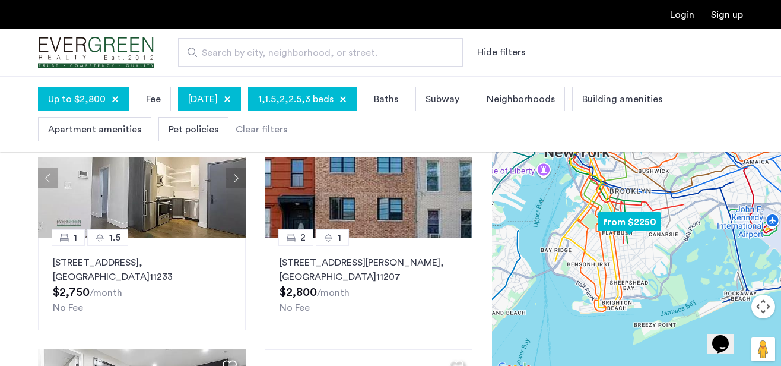
scroll to position [508, 0]
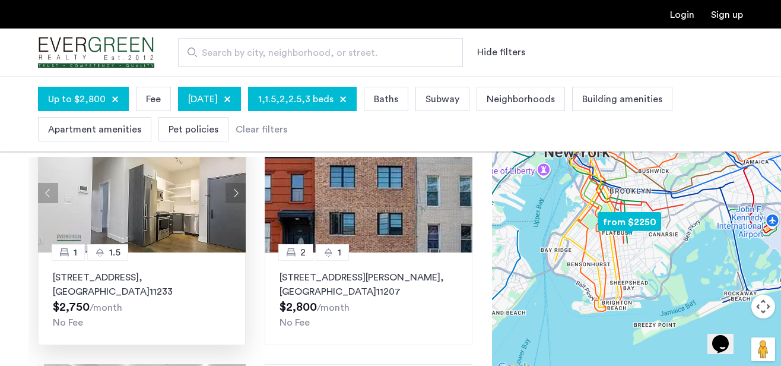
click at [233, 194] on button "Next apartment" at bounding box center [236, 193] width 20 height 20
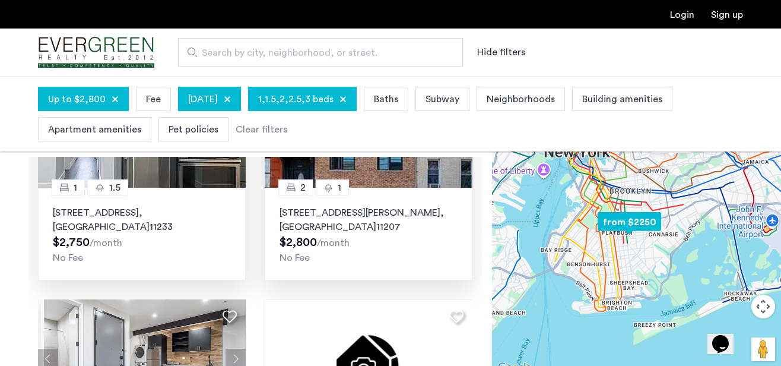
scroll to position [477, 0]
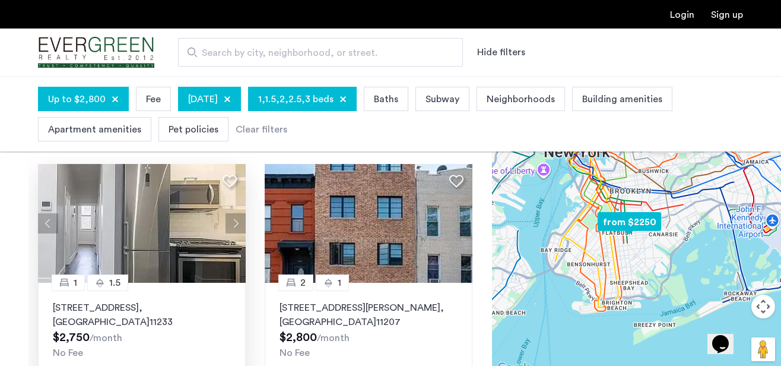
click at [234, 217] on button "Next apartment" at bounding box center [236, 223] width 20 height 20
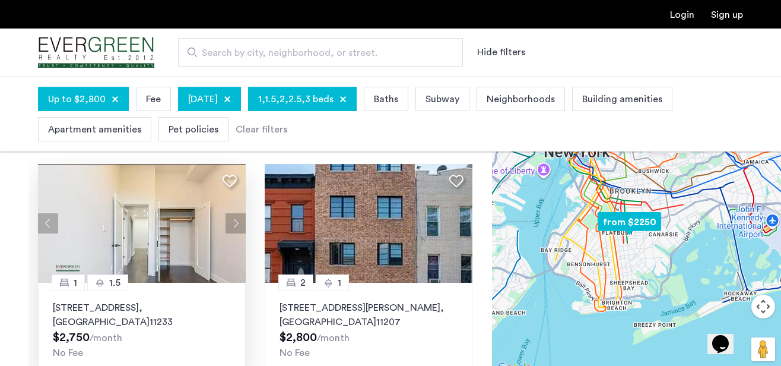
click at [235, 217] on button "Next apartment" at bounding box center [236, 223] width 20 height 20
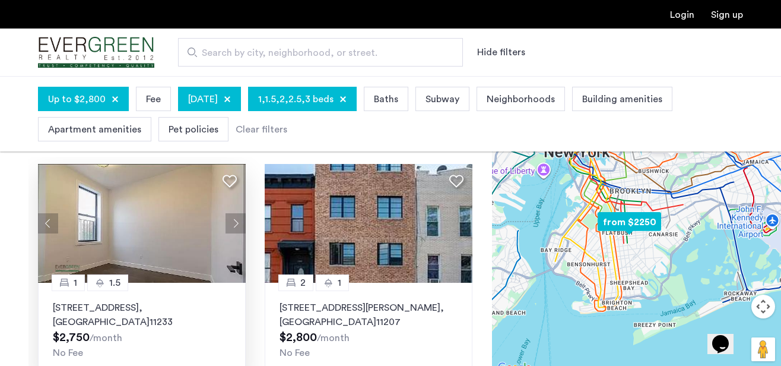
click at [235, 217] on button "Next apartment" at bounding box center [236, 223] width 20 height 20
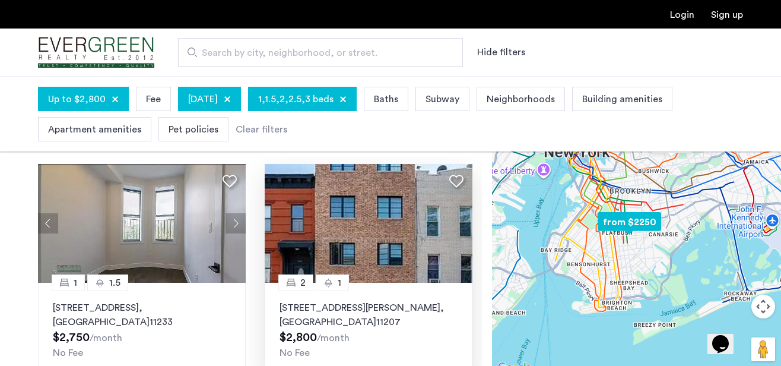
click at [415, 305] on p "1066 Halsey Street, Unit 2B, Brooklyn , NY 11207" at bounding box center [369, 314] width 178 height 29
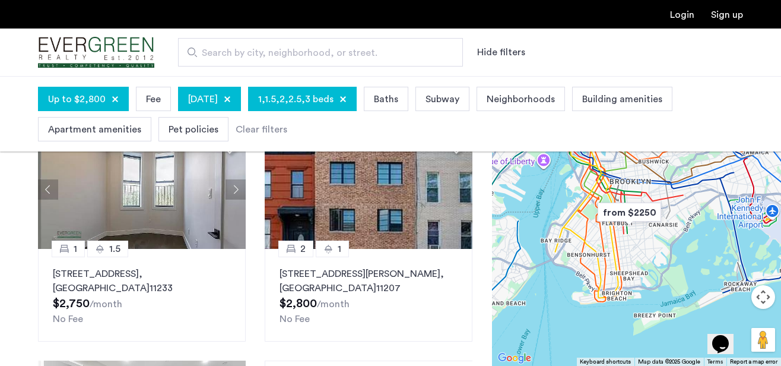
scroll to position [101, 0]
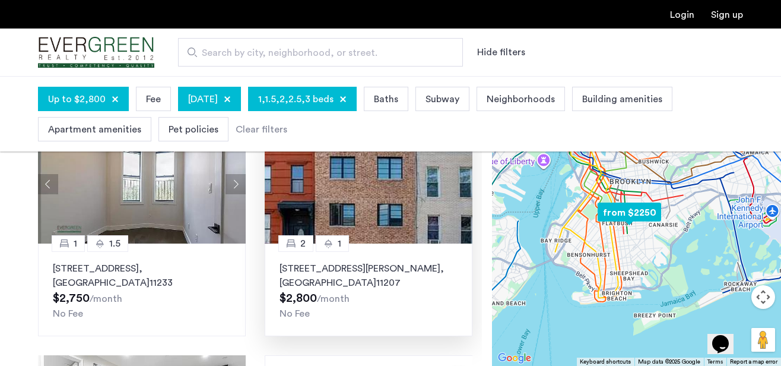
click at [289, 270] on p "1066 Halsey Street, Unit 2B, Brooklyn , NY 11207" at bounding box center [369, 275] width 178 height 29
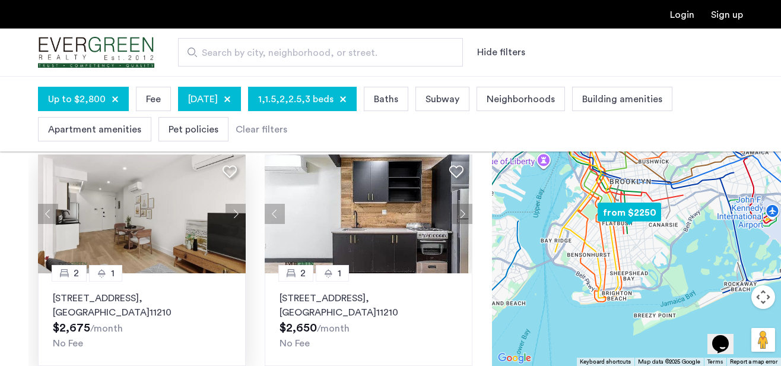
scroll to position [908, 0]
click at [240, 213] on button "Next apartment" at bounding box center [236, 214] width 20 height 20
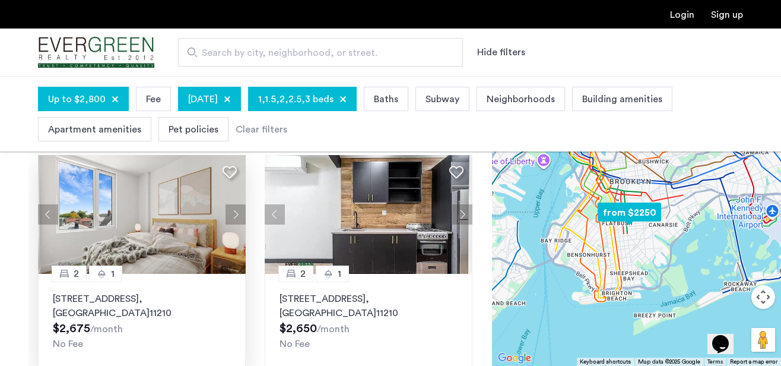
click at [240, 213] on button "Next apartment" at bounding box center [236, 214] width 20 height 20
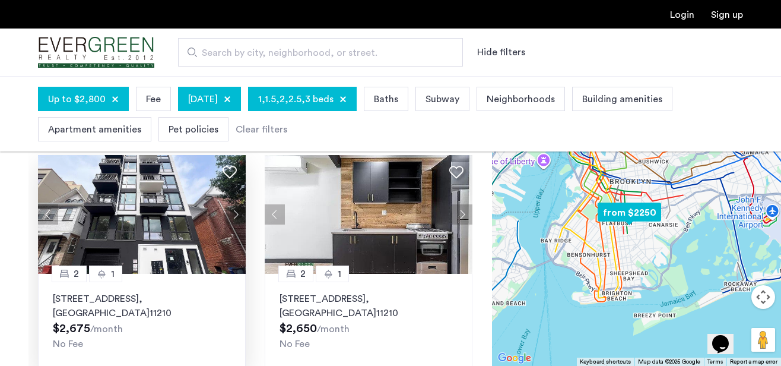
click at [240, 213] on button "Next apartment" at bounding box center [236, 214] width 20 height 20
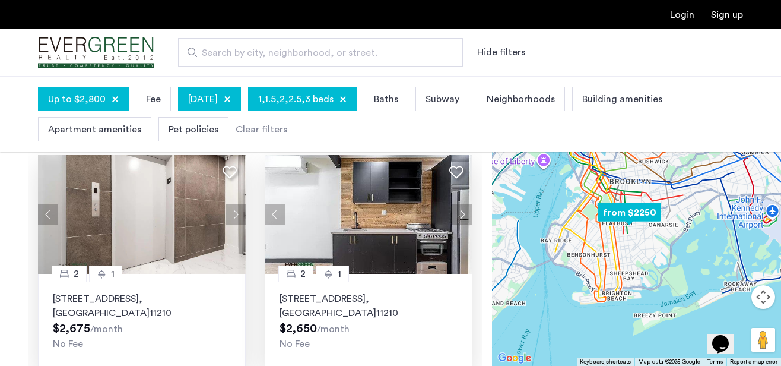
click at [460, 216] on button "Next apartment" at bounding box center [462, 214] width 20 height 20
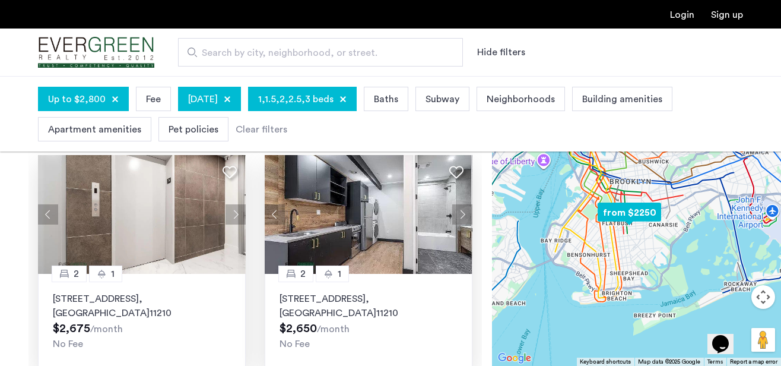
click at [460, 216] on button "Next apartment" at bounding box center [462, 214] width 20 height 20
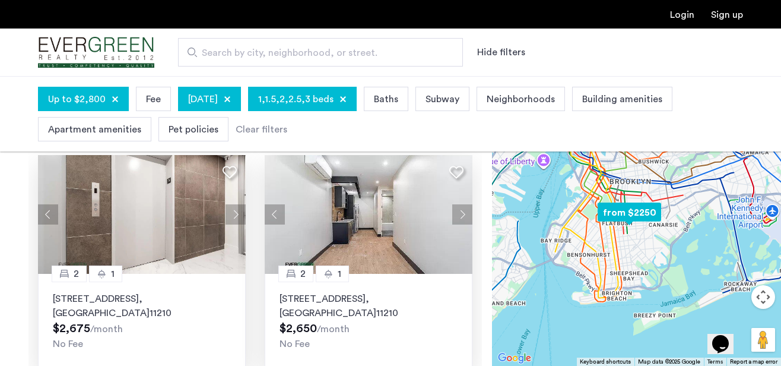
click at [460, 216] on button "Next apartment" at bounding box center [462, 214] width 20 height 20
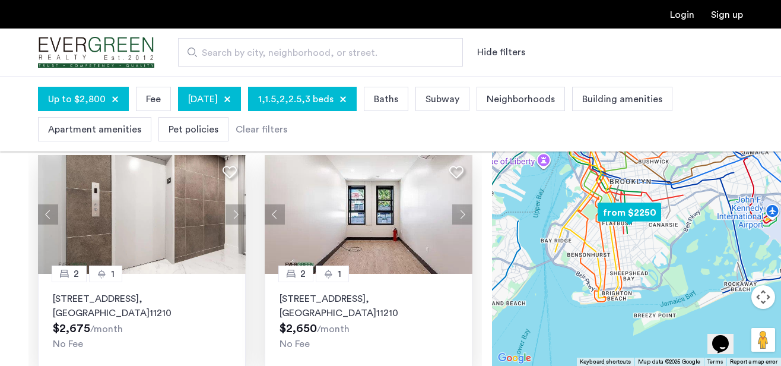
click at [460, 216] on button "Next apartment" at bounding box center [462, 214] width 20 height 20
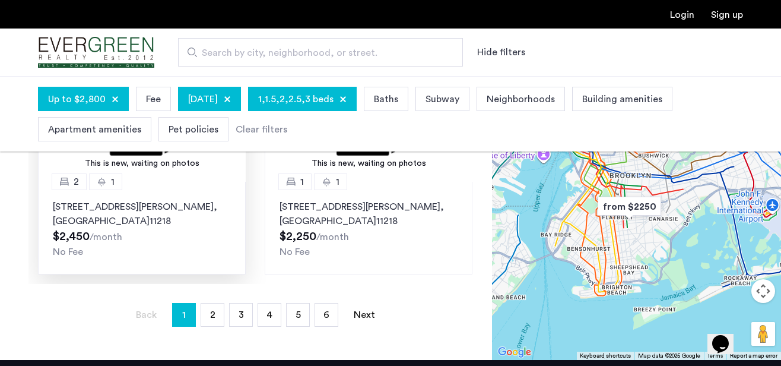
scroll to position [331, 0]
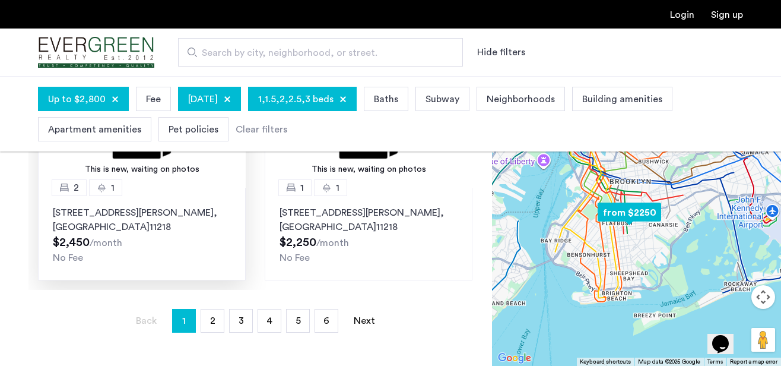
click at [201, 226] on p "796 McDonald Avenue, Unit 3F, Brooklyn , NY 11218" at bounding box center [142, 219] width 178 height 29
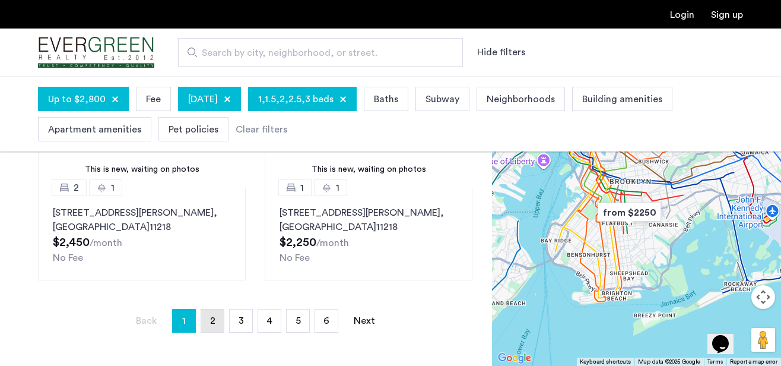
click at [214, 329] on link "page 2" at bounding box center [212, 320] width 23 height 23
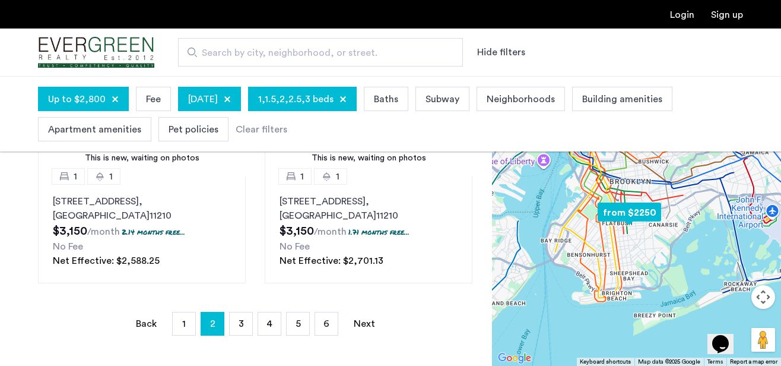
scroll to position [330, 0]
click at [246, 324] on link "page 3" at bounding box center [241, 322] width 23 height 23
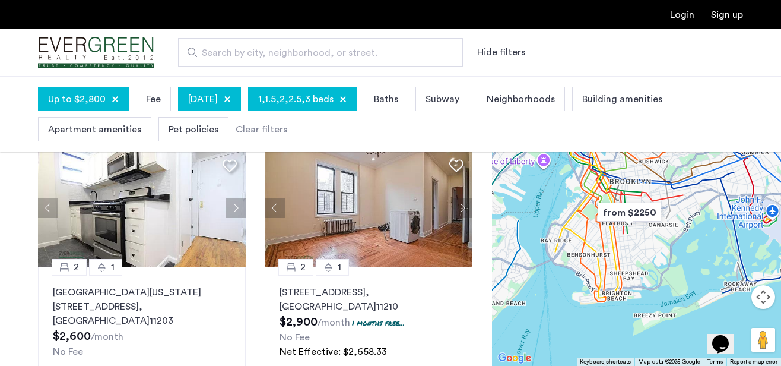
scroll to position [935, 0]
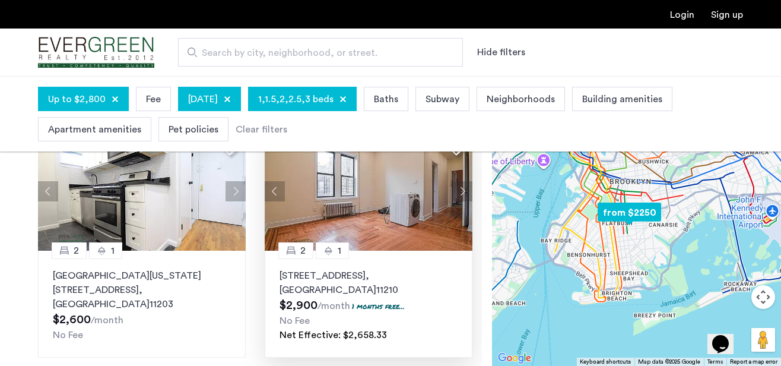
click at [464, 196] on button "Next apartment" at bounding box center [462, 191] width 20 height 20
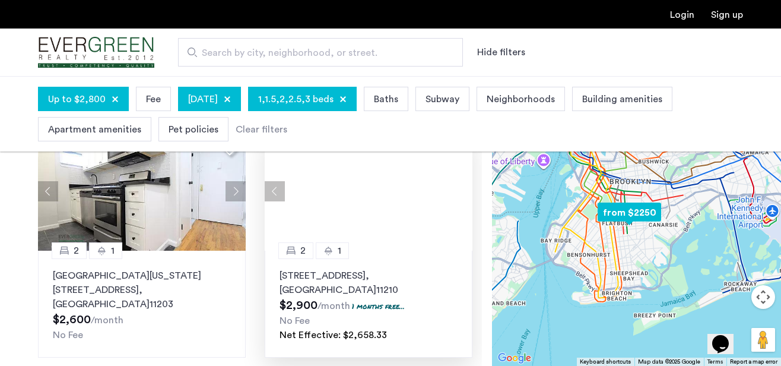
click at [464, 196] on div at bounding box center [369, 191] width 208 height 119
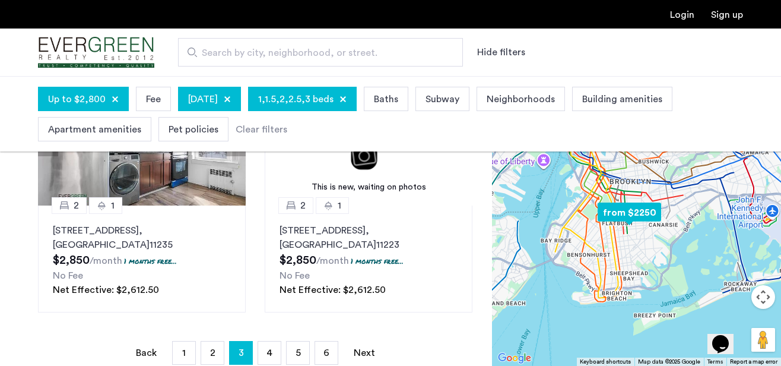
scroll to position [319, 0]
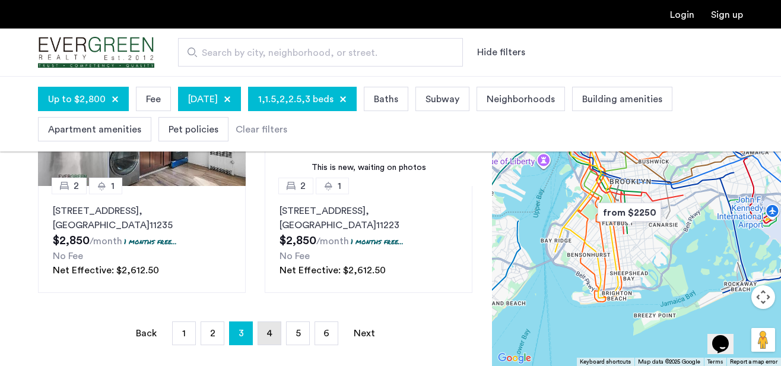
click at [261, 333] on link "page 4" at bounding box center [269, 333] width 23 height 23
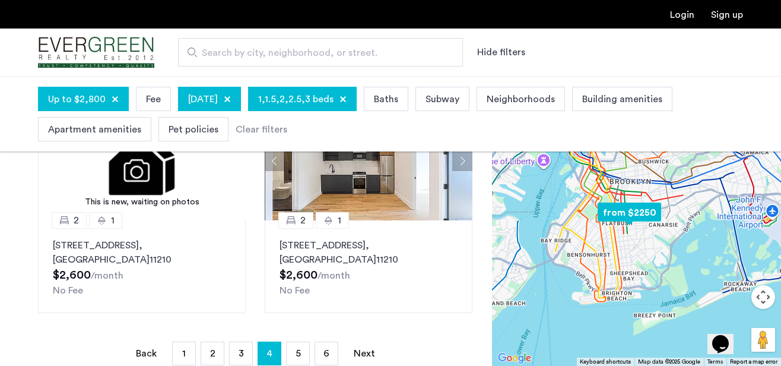
scroll to position [300, 0]
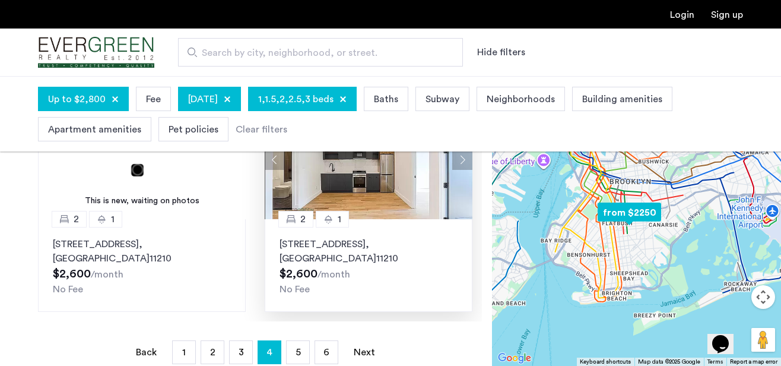
click at [407, 243] on p "1626 Brooklyn Avenue, Unit 3A, Brooklyn , NY 11210" at bounding box center [369, 251] width 178 height 29
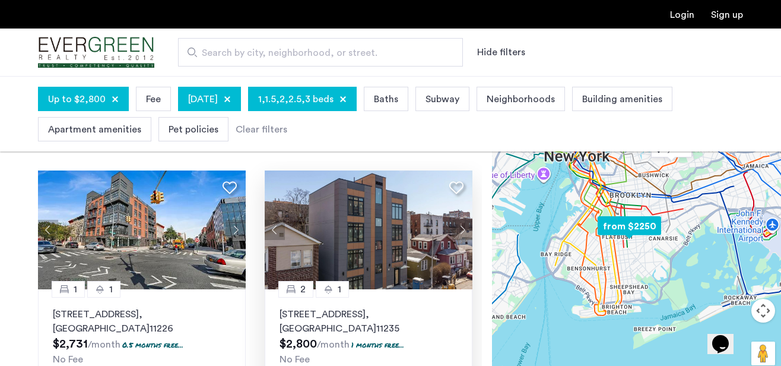
scroll to position [50, 0]
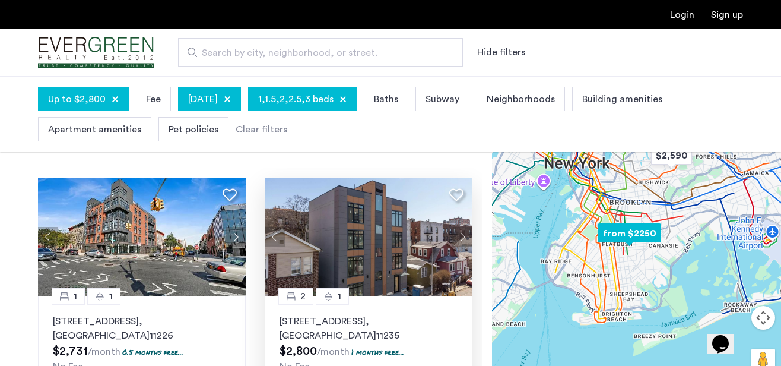
click at [457, 240] on button "Next apartment" at bounding box center [462, 237] width 20 height 20
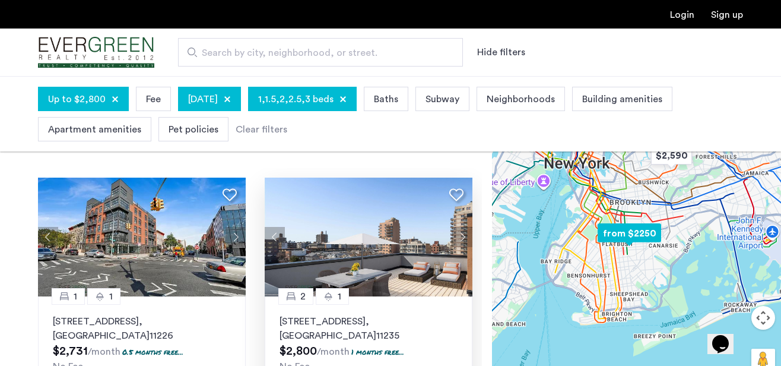
click at [458, 240] on button "Next apartment" at bounding box center [462, 237] width 20 height 20
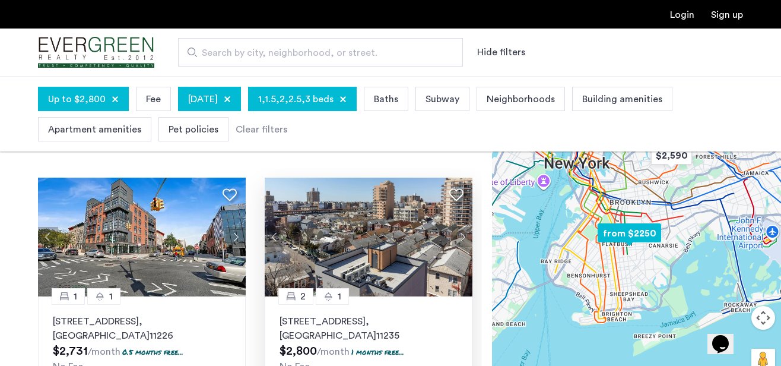
click at [458, 240] on button "Next apartment" at bounding box center [462, 237] width 20 height 20
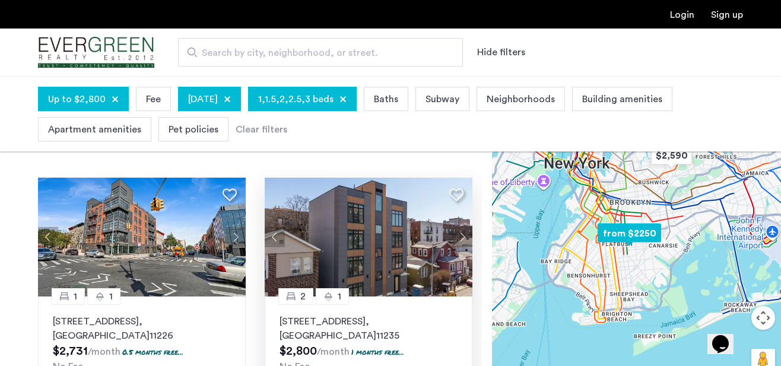
click at [458, 240] on button "Next apartment" at bounding box center [462, 237] width 20 height 20
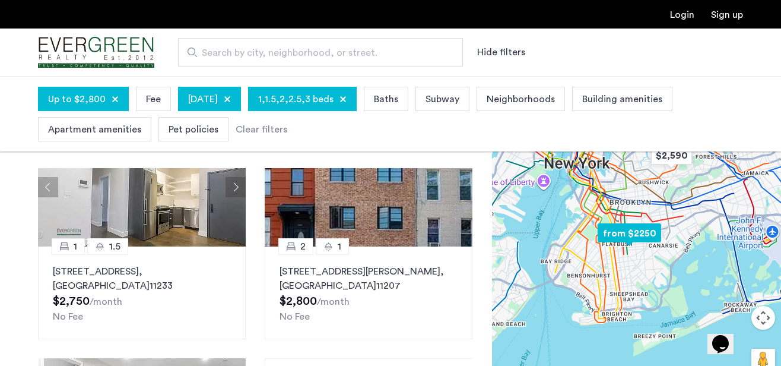
scroll to position [525, 0]
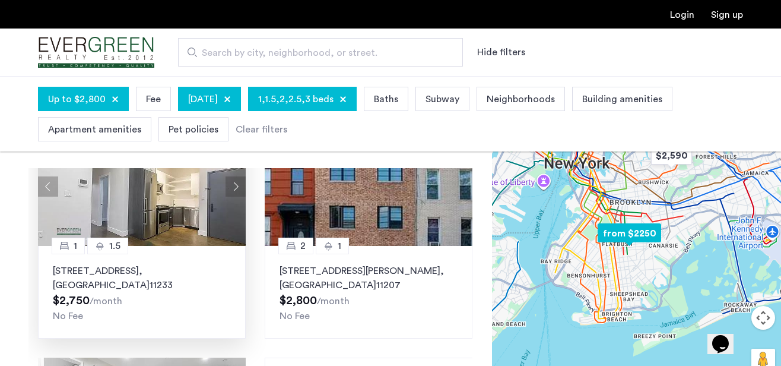
click at [234, 189] on button "Next apartment" at bounding box center [236, 186] width 20 height 20
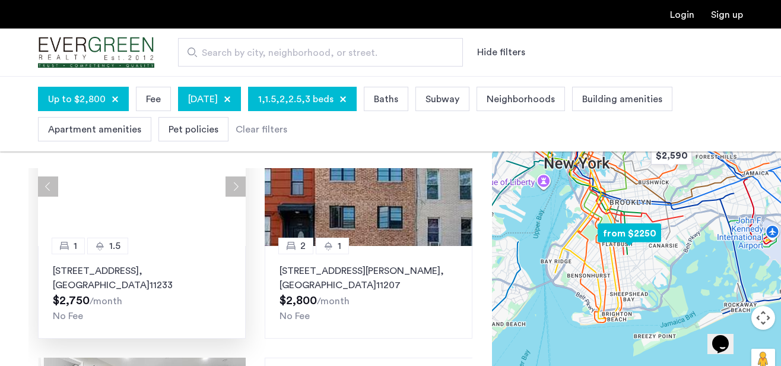
click at [234, 189] on button "Next apartment" at bounding box center [236, 186] width 20 height 20
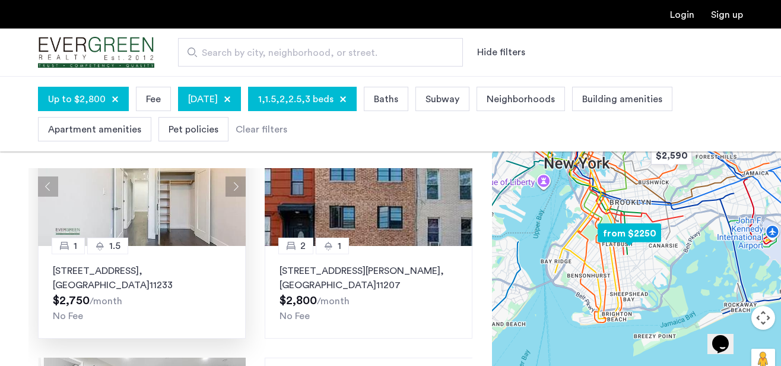
click at [125, 267] on p "1778 Bergen Street, Unit 1A, Brooklyn , NY 11233" at bounding box center [142, 278] width 178 height 29
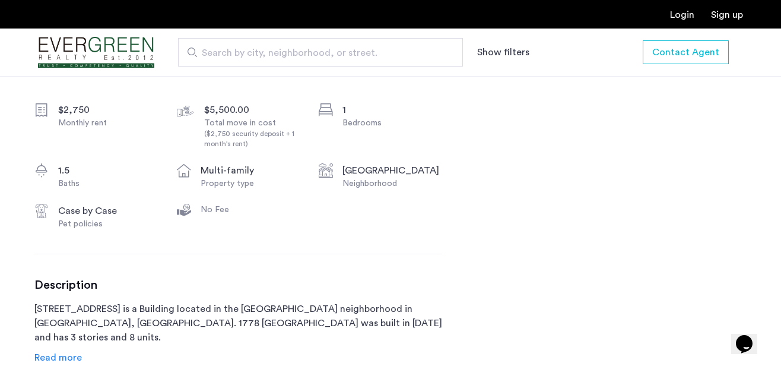
scroll to position [566, 0]
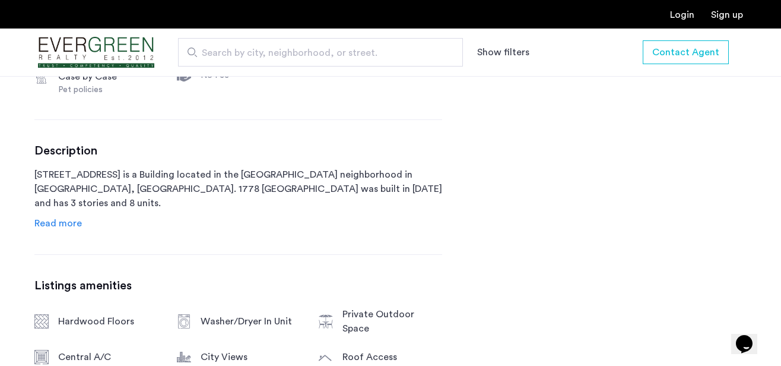
click at [55, 224] on span "Read more" at bounding box center [58, 224] width 48 height 10
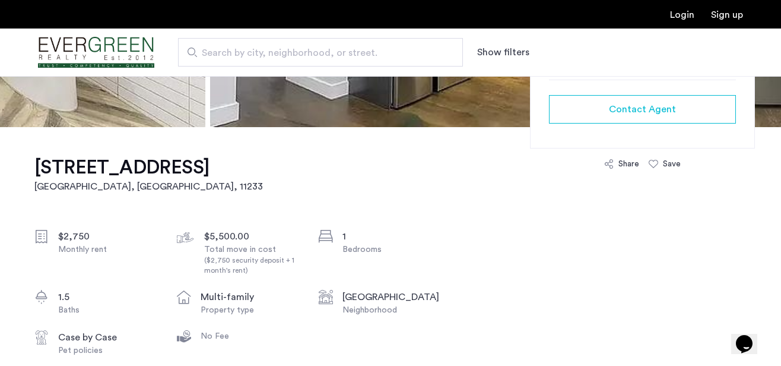
scroll to position [297, 0]
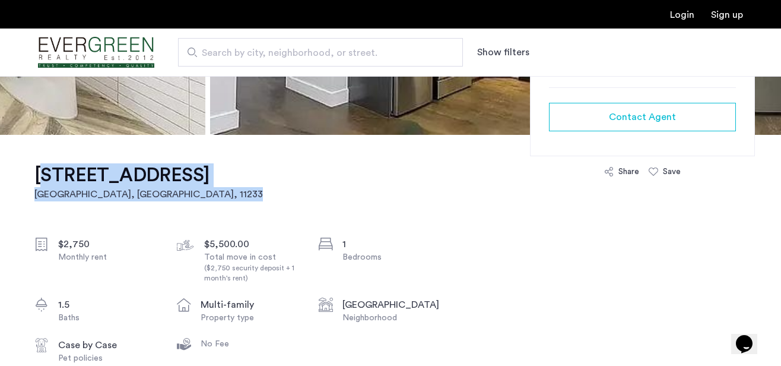
drag, startPoint x: 26, startPoint y: 166, endPoint x: 284, endPoint y: 179, distance: 259.2
copy link "1778 Bergen Street, Unit 1A Brooklyn, NY , 11233"
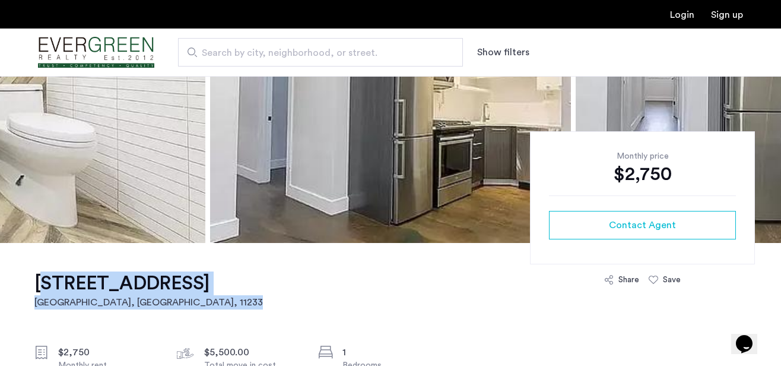
scroll to position [211, 0]
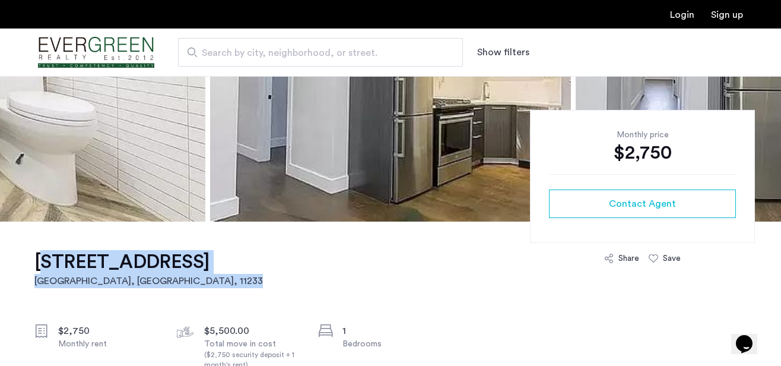
click at [387, 145] on img at bounding box center [390, 43] width 361 height 356
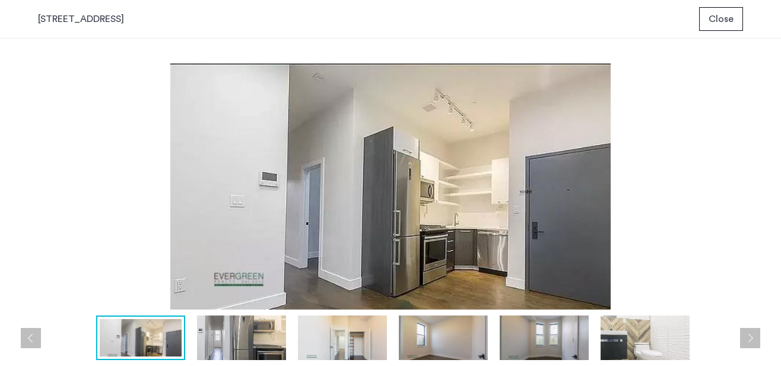
click at [250, 338] on img at bounding box center [241, 337] width 89 height 45
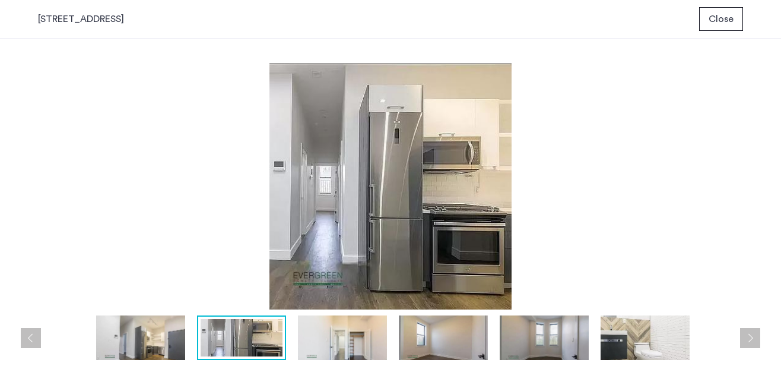
click at [326, 340] on img at bounding box center [342, 337] width 89 height 45
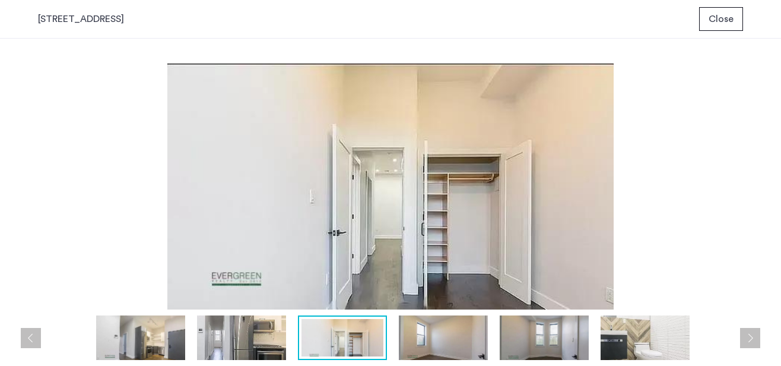
click at [429, 346] on img at bounding box center [443, 337] width 89 height 45
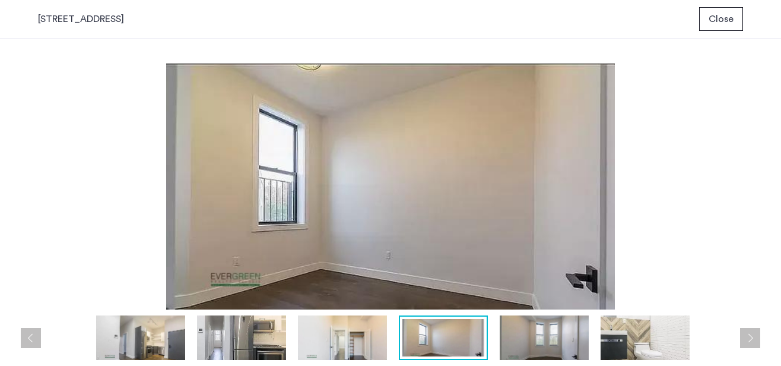
click at [521, 344] on img at bounding box center [544, 337] width 89 height 45
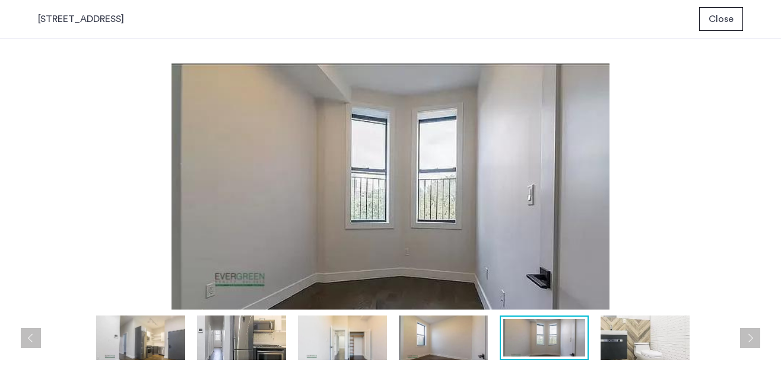
click at [628, 350] on img at bounding box center [645, 337] width 89 height 45
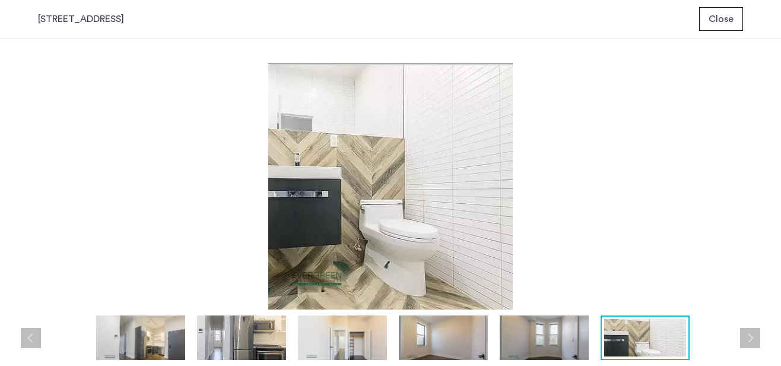
click at [745, 337] on button "Next apartment" at bounding box center [750, 338] width 20 height 20
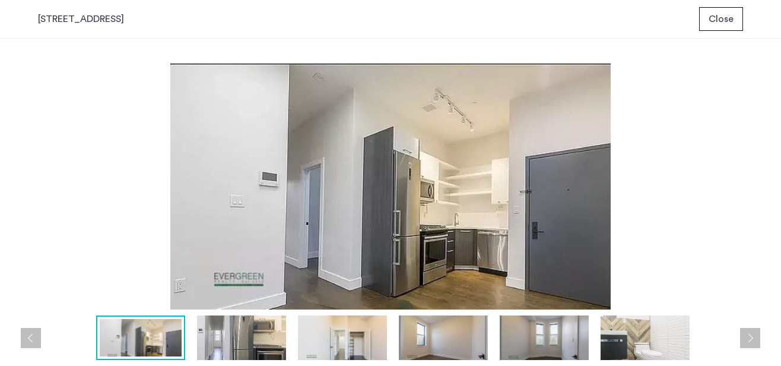
click at [745, 337] on button "Next apartment" at bounding box center [750, 338] width 20 height 20
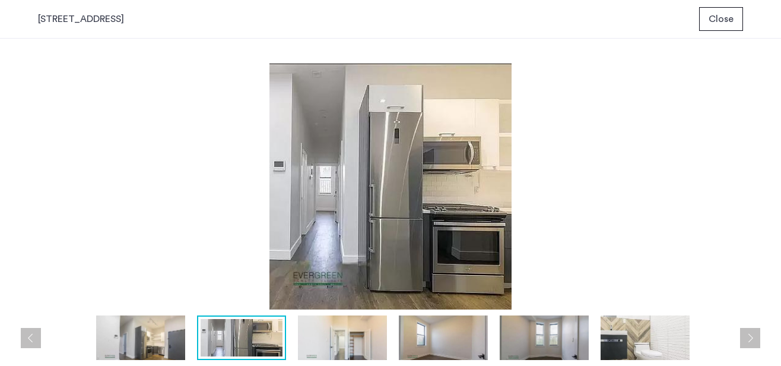
click at [745, 337] on button "Next apartment" at bounding box center [750, 338] width 20 height 20
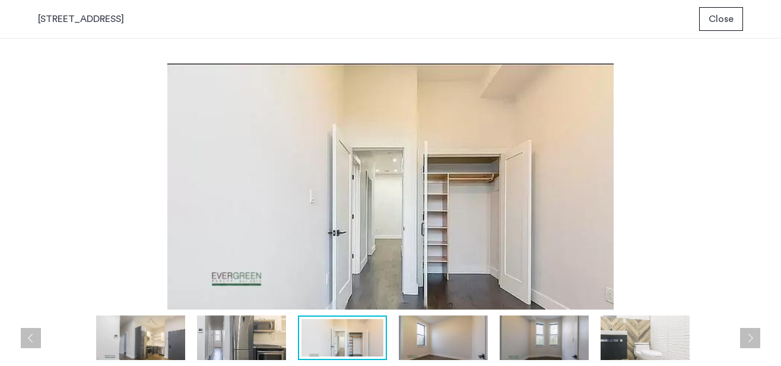
click at [745, 337] on button "Next apartment" at bounding box center [750, 338] width 20 height 20
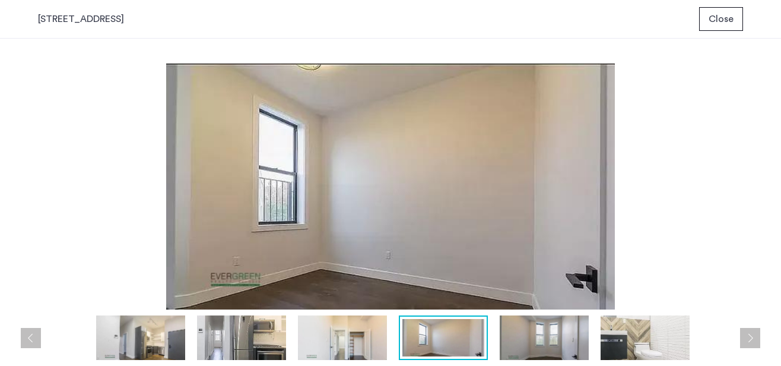
click at [745, 337] on button "Next apartment" at bounding box center [750, 338] width 20 height 20
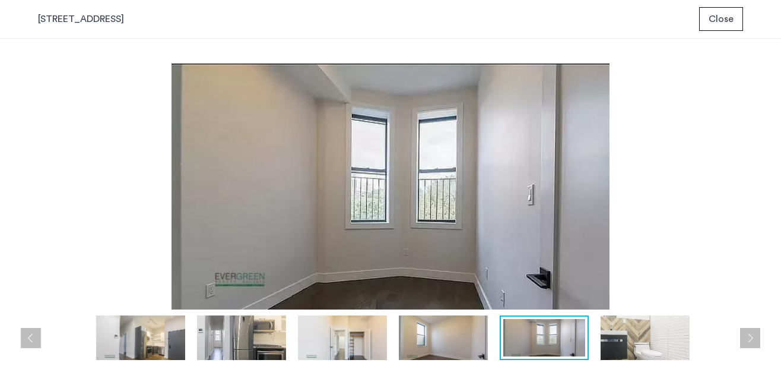
click at [745, 337] on button "Next apartment" at bounding box center [750, 338] width 20 height 20
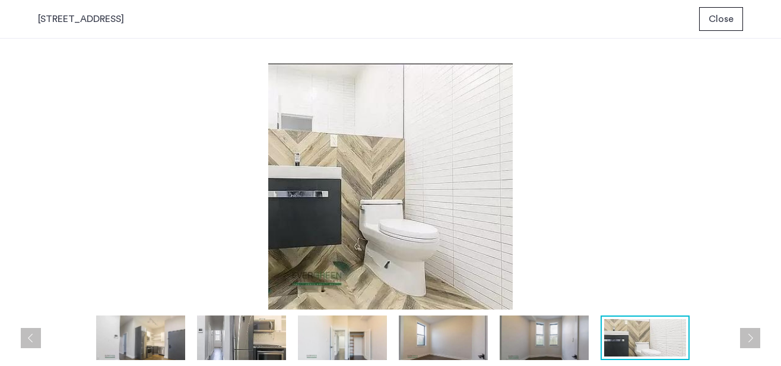
click at [726, 12] on span "Close" at bounding box center [721, 19] width 25 height 14
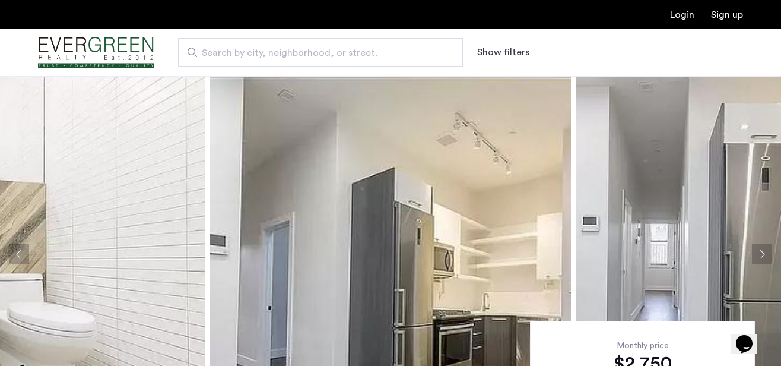
scroll to position [76, 0]
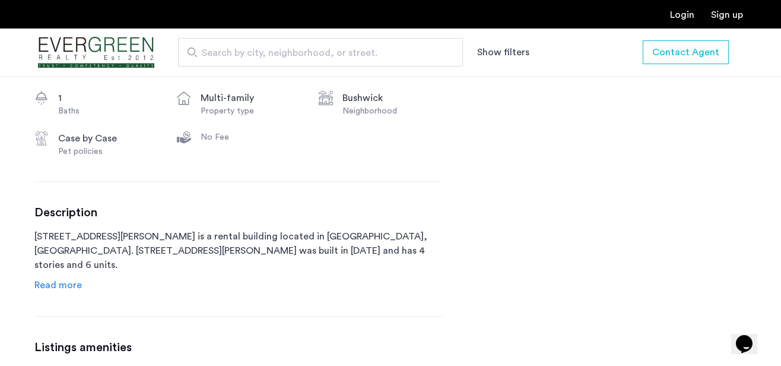
scroll to position [507, 0]
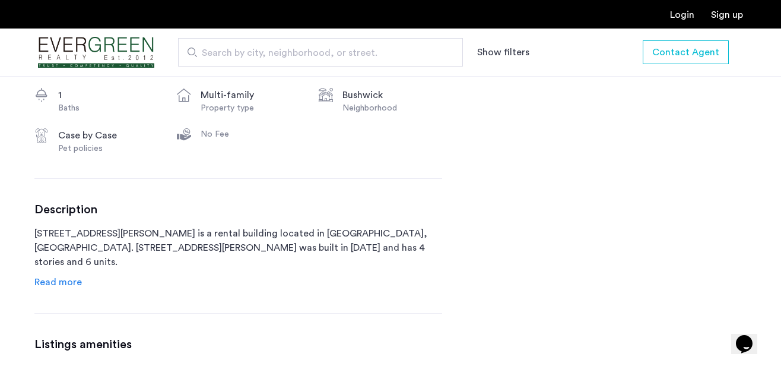
click at [74, 283] on span "Read more" at bounding box center [58, 282] width 48 height 10
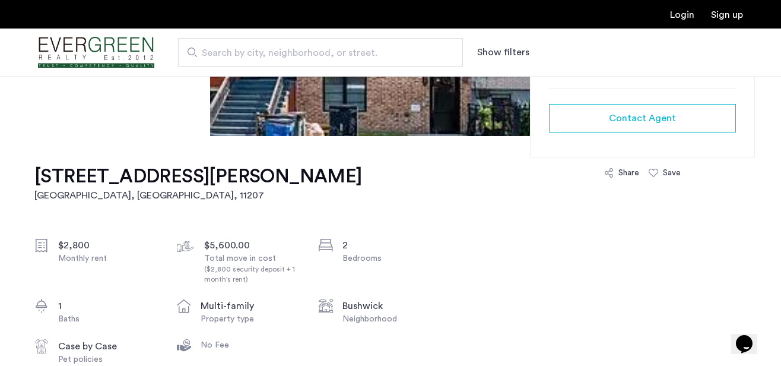
scroll to position [329, 0]
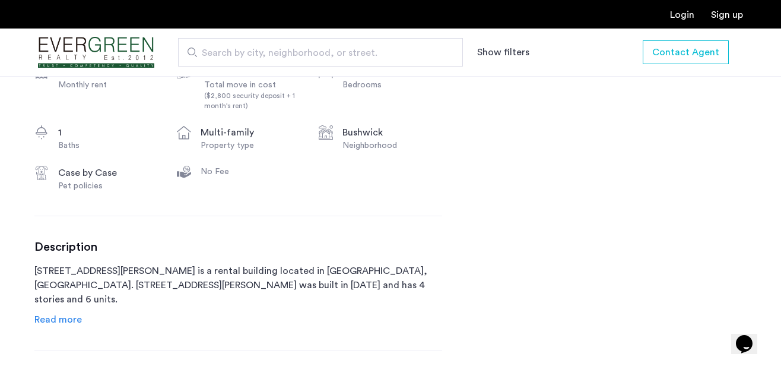
scroll to position [471, 0]
click at [64, 315] on span "Read more" at bounding box center [58, 319] width 48 height 10
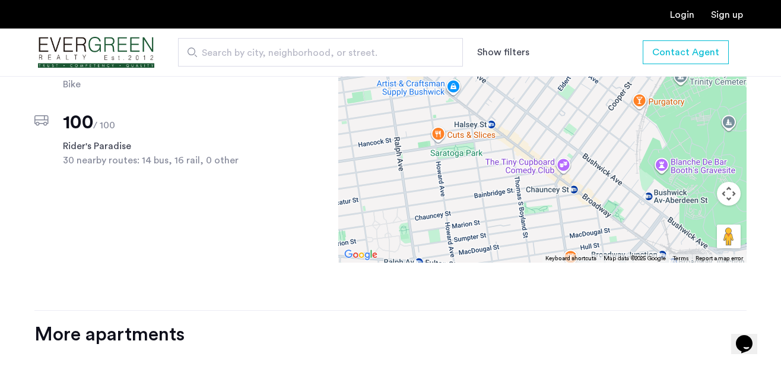
scroll to position [1315, 0]
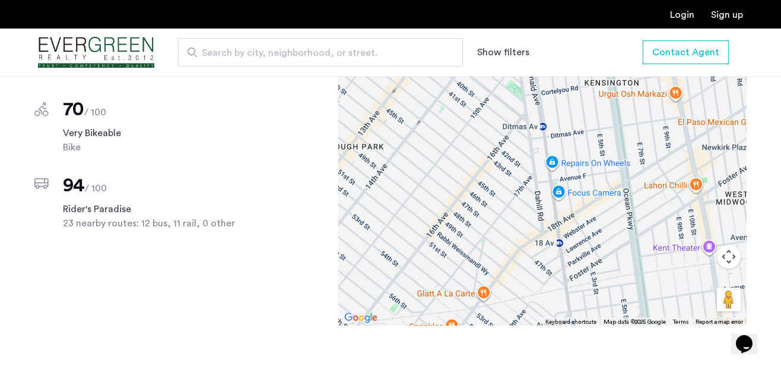
scroll to position [922, 0]
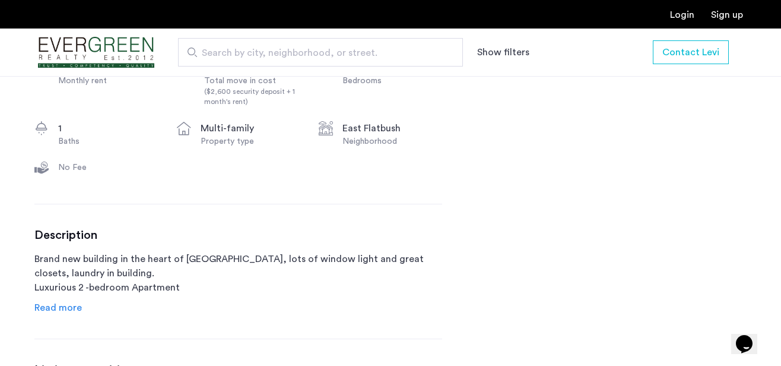
scroll to position [508, 0]
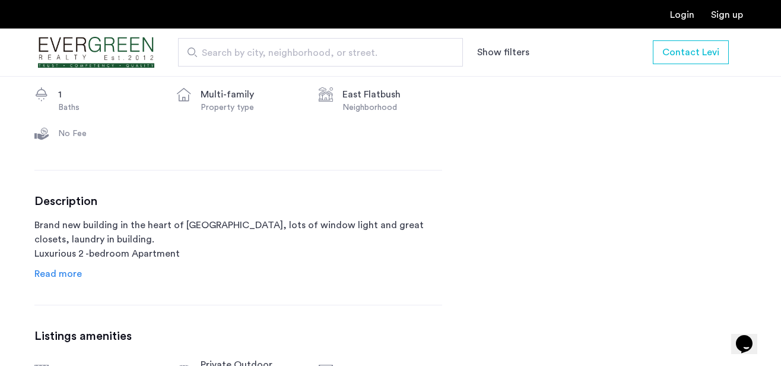
click at [68, 277] on span "Read more" at bounding box center [58, 274] width 48 height 10
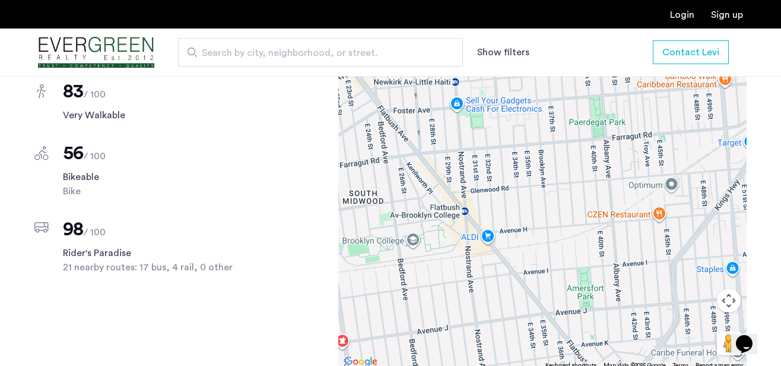
scroll to position [1224, 0]
